Goal: Task Accomplishment & Management: Manage account settings

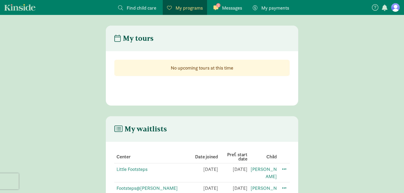
scroll to position [11, 0]
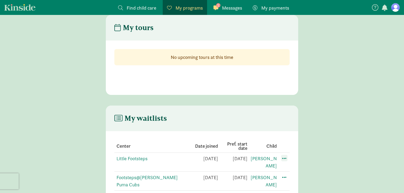
click at [284, 157] on span at bounding box center [284, 158] width 6 height 6
click at [286, 168] on div "Edit preferences" at bounding box center [303, 169] width 48 height 11
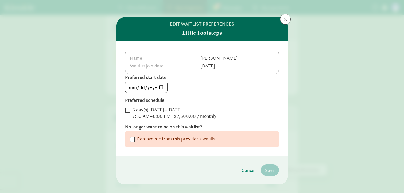
click at [210, 142] on label "Remove me from this provider's waitlist" at bounding box center [176, 139] width 82 height 6
click at [135, 142] on input "Remove me from this provider's waitlist" at bounding box center [131, 139] width 5 height 7
checkbox input "true"
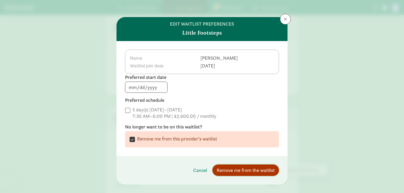
click at [257, 172] on span "Remove me from the waitlist" at bounding box center [245, 170] width 58 height 7
click at [252, 170] on span "Remove me from the waitlist" at bounding box center [245, 170] width 58 height 7
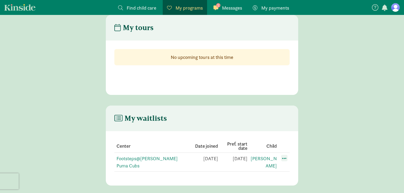
click at [284, 159] on span at bounding box center [284, 158] width 6 height 6
click at [288, 169] on div "Edit preferences" at bounding box center [303, 169] width 48 height 11
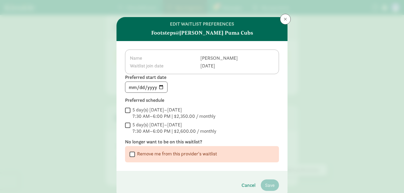
click at [236, 153] on div " Remove me from this provider's waitlist" at bounding box center [201, 154] width 145 height 7
click at [208, 156] on label "Remove me from this provider's waitlist" at bounding box center [176, 154] width 82 height 6
click at [135, 156] on input "Remove me from this provider's waitlist" at bounding box center [131, 154] width 5 height 7
checkbox input "true"
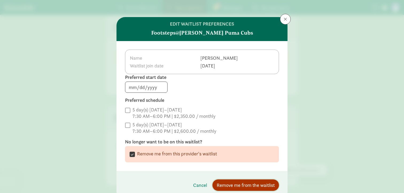
click at [260, 187] on span "Remove me from the waitlist" at bounding box center [245, 185] width 58 height 7
click at [259, 185] on span "Remove me from the waitlist" at bounding box center [245, 185] width 58 height 7
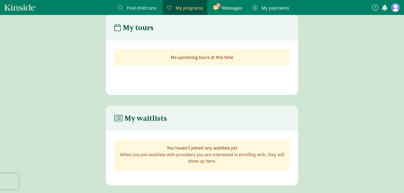
click at [218, 6] on span "1" at bounding box center [218, 5] width 4 height 4
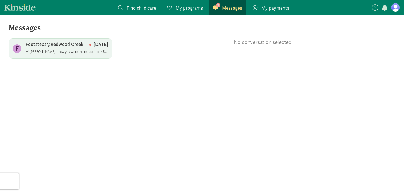
click at [80, 45] on p "Footsteps@Redwood Creek" at bounding box center [55, 44] width 58 height 6
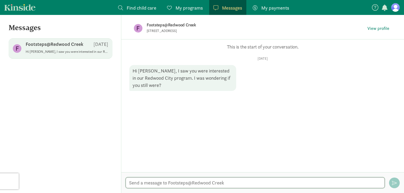
click at [153, 183] on textarea at bounding box center [254, 183] width 259 height 11
type textarea "H"
